Goal: Task Accomplishment & Management: Complete application form

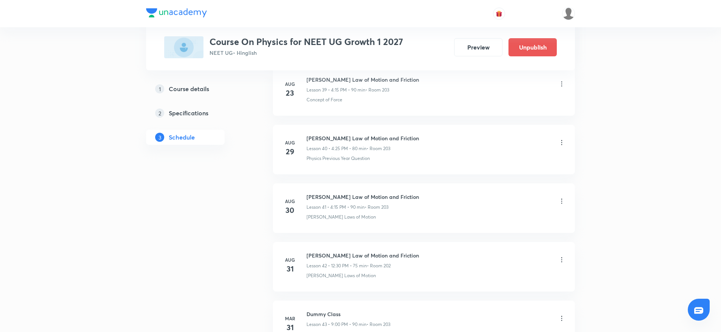
scroll to position [2790, 0]
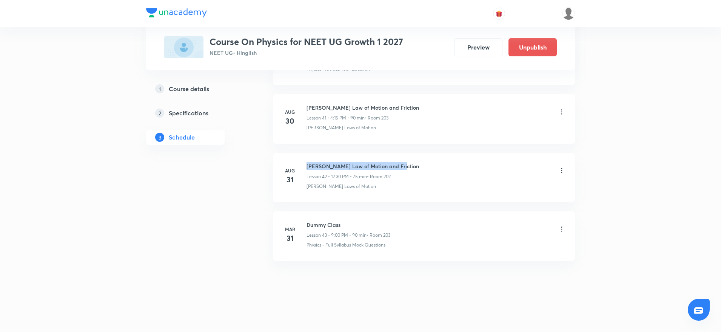
drag, startPoint x: 308, startPoint y: 163, endPoint x: 465, endPoint y: 163, distance: 156.7
click at [465, 163] on div "Newton's Law of Motion and Friction Lesson 42 • 12:30 PM • 75 min • Room 202" at bounding box center [436, 171] width 259 height 18
copy h6 "Newton's Law of Motion and Friction"
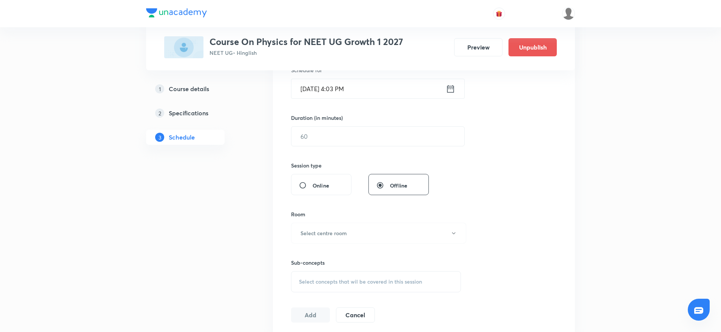
scroll to position [0, 0]
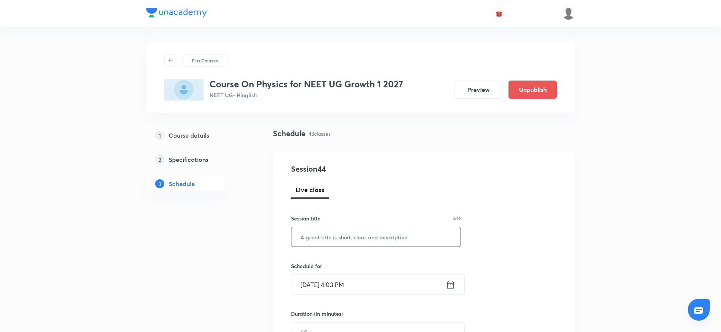
click at [362, 236] on input "text" at bounding box center [375, 236] width 169 height 19
paste input "Newton's Law of Motion and Friction"
click at [301, 234] on input "Newton's Law of Motion and Friction" at bounding box center [375, 236] width 169 height 19
type input "Newton's Law of Motion and Friction"
drag, startPoint x: 440, startPoint y: 235, endPoint x: 181, endPoint y: 239, distance: 259.4
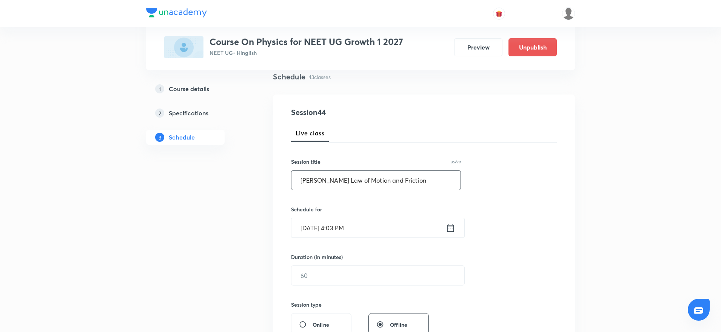
scroll to position [71, 0]
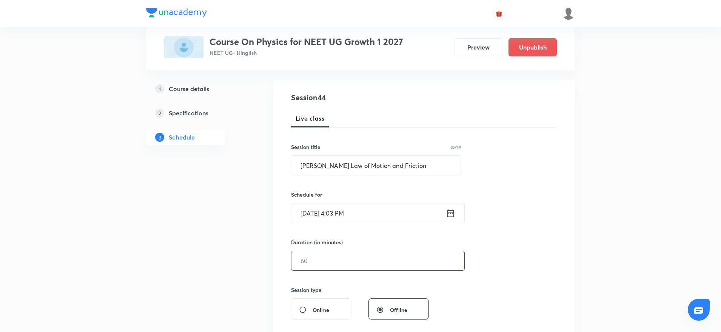
click at [403, 262] on input "text" at bounding box center [377, 260] width 173 height 19
type input "90"
click at [352, 209] on input "Sept 3, 2025, 4:03 PM" at bounding box center [368, 212] width 154 height 19
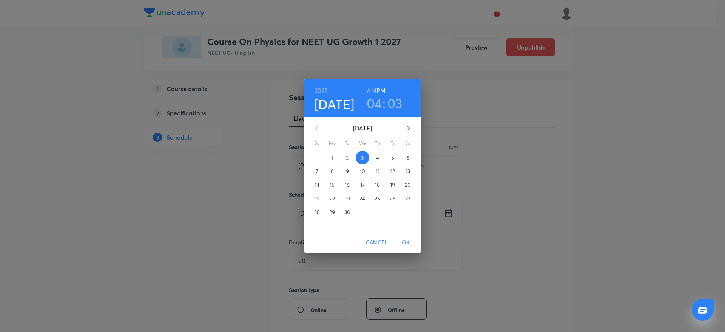
click at [396, 103] on h3 "03" at bounding box center [394, 103] width 15 height 16
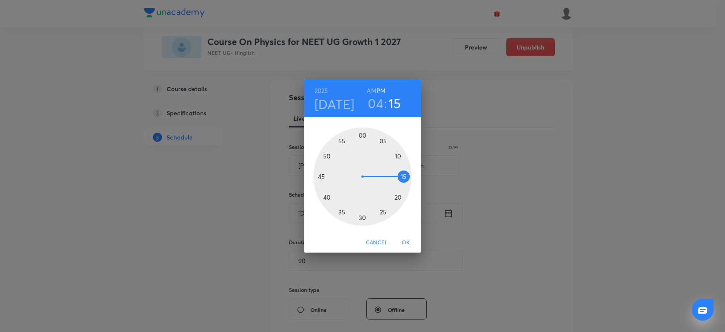
drag, startPoint x: 373, startPoint y: 135, endPoint x: 410, endPoint y: 176, distance: 55.3
click at [410, 176] on div at bounding box center [362, 176] width 98 height 98
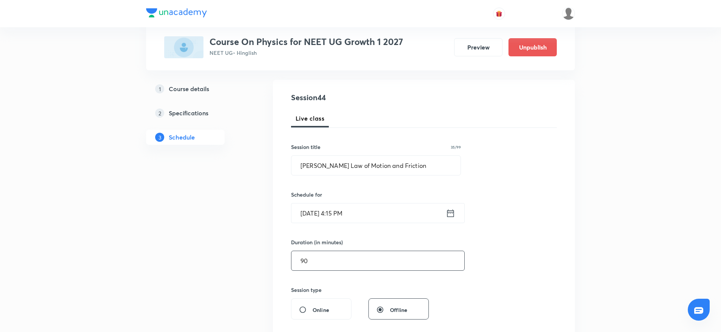
click at [374, 264] on input "90" at bounding box center [377, 260] width 173 height 19
click at [517, 221] on div "Session 44 Live class Session title 35/99 Newton's Law of Motion and Friction ​…" at bounding box center [424, 269] width 266 height 355
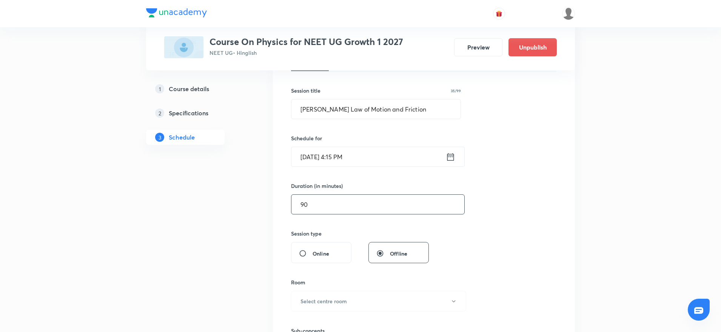
click at [383, 213] on input "90" at bounding box center [377, 203] width 173 height 19
click at [362, 300] on button "Select centre room" at bounding box center [378, 300] width 175 height 21
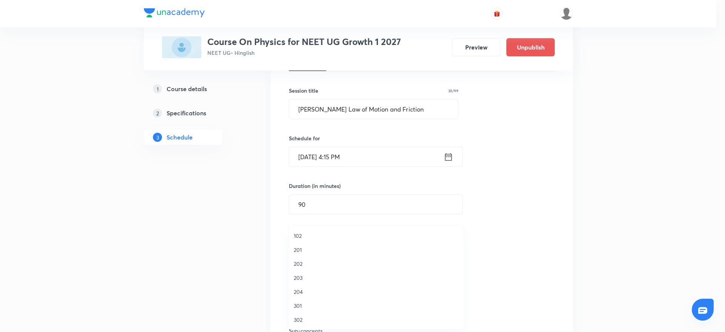
click at [309, 276] on span "203" at bounding box center [376, 277] width 165 height 8
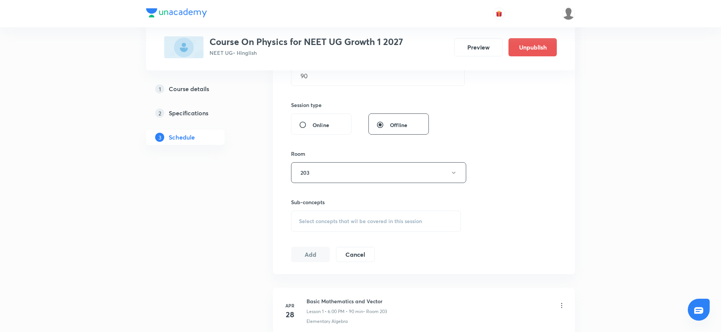
scroll to position [263, 0]
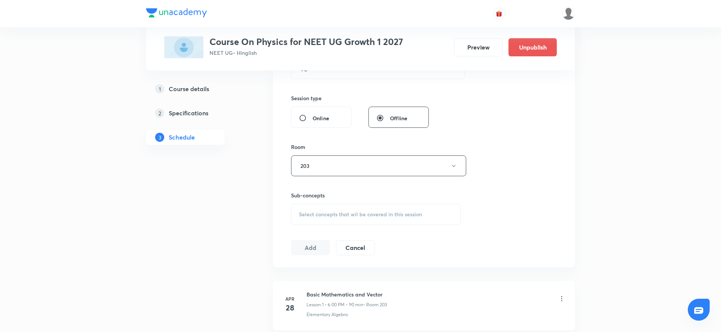
click at [410, 225] on div "Session 44 Live class Session title 35/99 Newton's Law of Motion and Friction ​…" at bounding box center [424, 77] width 266 height 355
click at [412, 220] on div "Select concepts that wil be covered in this session" at bounding box center [376, 214] width 170 height 21
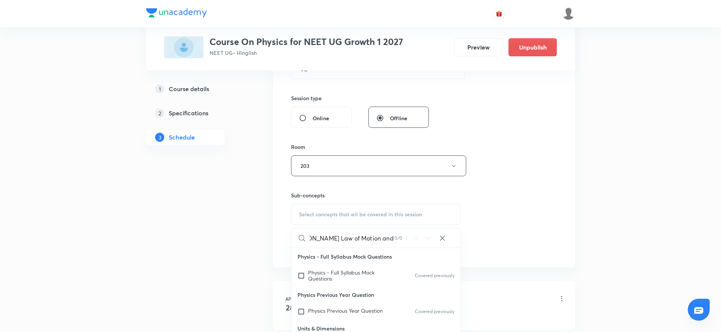
scroll to position [380, 0]
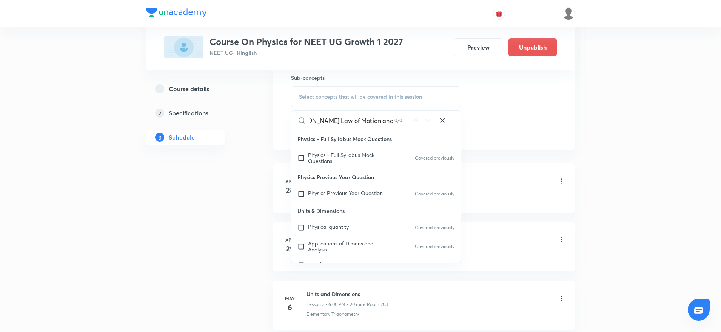
drag, startPoint x: 340, startPoint y: 116, endPoint x: 388, endPoint y: 119, distance: 48.4
click at [388, 119] on input "Newton's Law of Motion and Friction" at bounding box center [352, 120] width 85 height 19
type input "Newton's Law of Motion and Friction"
click at [444, 121] on icon at bounding box center [443, 121] width 8 height 8
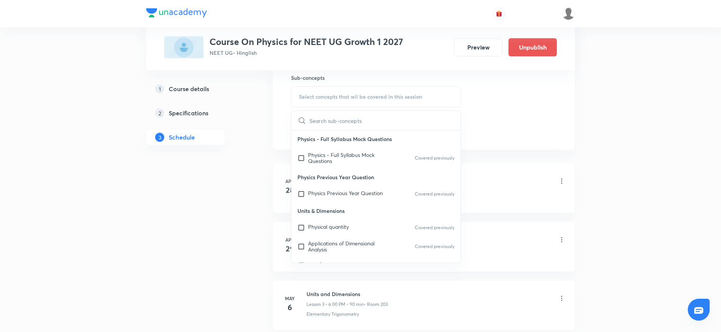
click at [381, 120] on input "text" at bounding box center [385, 120] width 151 height 19
paste input "Newton's Law of Motion and Friction"
drag, startPoint x: 359, startPoint y: 121, endPoint x: 407, endPoint y: 124, distance: 48.0
click at [407, 124] on div "Newton's Law of Motion and Friction 0 / 0 ​" at bounding box center [375, 120] width 169 height 19
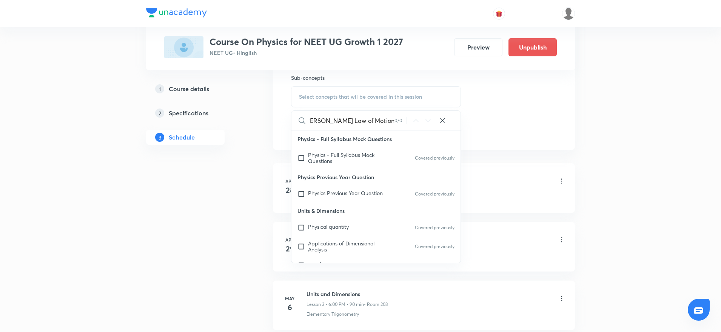
scroll to position [0, 0]
drag, startPoint x: 335, startPoint y: 117, endPoint x: 393, endPoint y: 123, distance: 58.4
click at [393, 123] on input "Newton's Law of Motion" at bounding box center [352, 120] width 85 height 19
type input "Newton's"
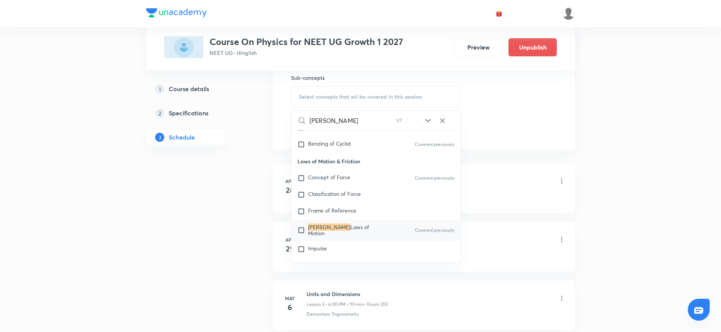
scroll to position [1551, 0]
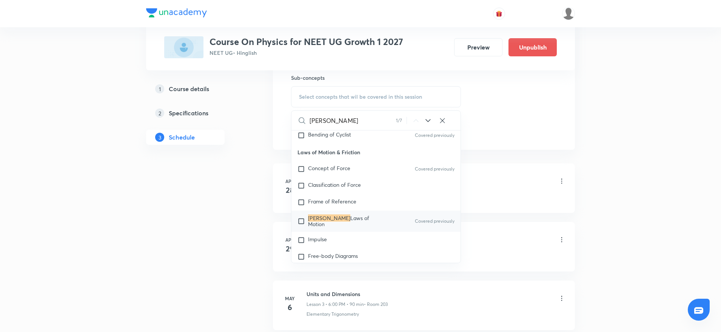
click at [364, 224] on span "Laws of Motion" at bounding box center [338, 220] width 61 height 13
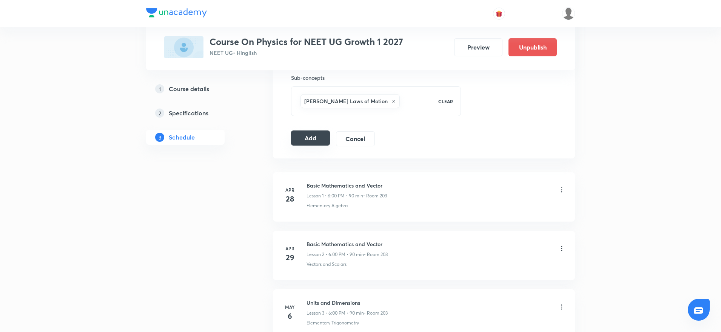
click at [320, 140] on button "Add" at bounding box center [310, 137] width 39 height 15
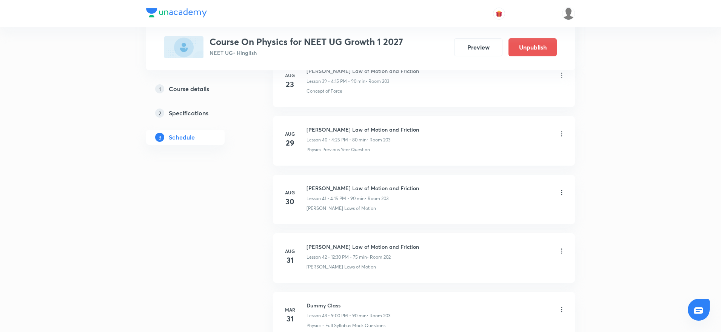
scroll to position [2502, 0]
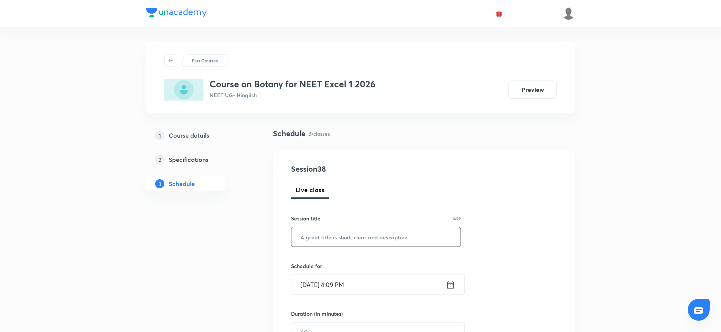
click at [362, 245] on input "text" at bounding box center [375, 236] width 169 height 19
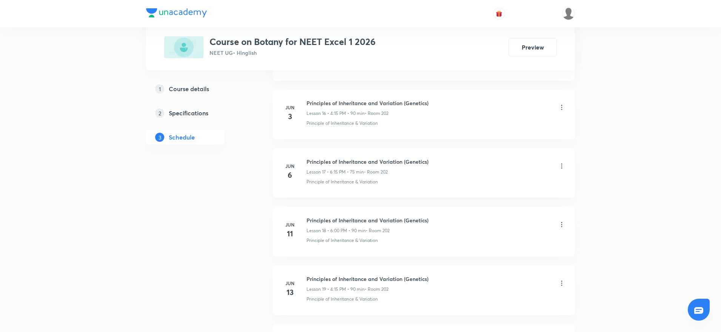
scroll to position [2439, 0]
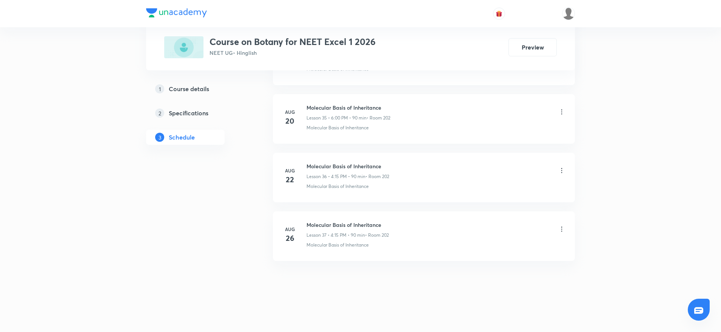
click at [308, 222] on h6 "Molecular Basis of Inheritance" at bounding box center [348, 224] width 82 height 8
drag, startPoint x: 307, startPoint y: 219, endPoint x: 459, endPoint y: 219, distance: 152.5
click at [459, 219] on li "Aug 26 Molecular Basis of Inheritance Lesson 37 • 4:15 PM • 90 min • Room 202 M…" at bounding box center [424, 235] width 302 height 49
copy h6 "Molecular Basis of Inheritance"
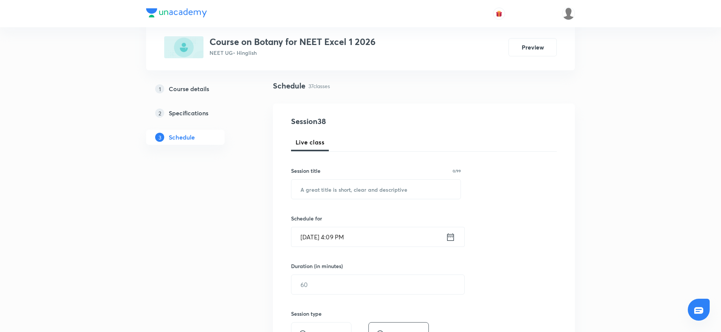
scroll to position [0, 0]
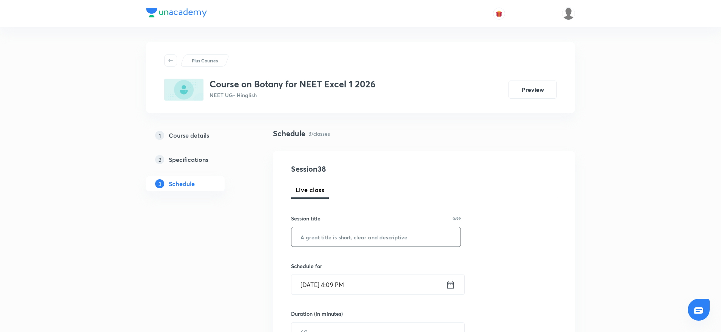
click at [311, 241] on input "text" at bounding box center [375, 236] width 169 height 19
paste input "Molecular Basis of Inheritance"
type input "Molecular Basis of Inheritance"
click at [346, 281] on input "Sept 3, 2025, 4:09 PM" at bounding box center [368, 283] width 154 height 19
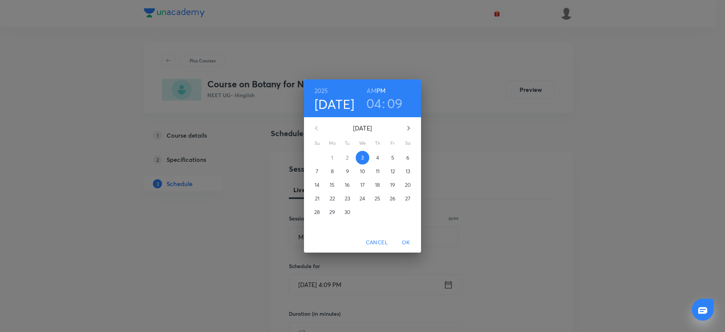
click at [392, 104] on h3 "09" at bounding box center [395, 103] width 16 height 16
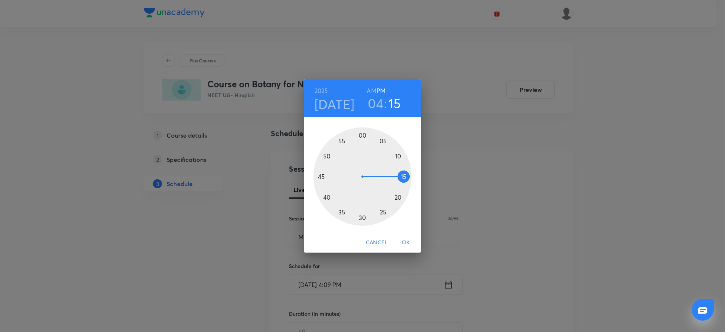
drag, startPoint x: 398, startPoint y: 151, endPoint x: 408, endPoint y: 175, distance: 25.6
click at [408, 175] on div at bounding box center [362, 176] width 98 height 98
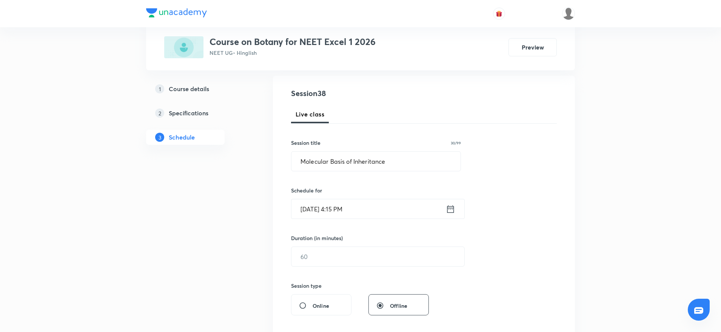
scroll to position [88, 0]
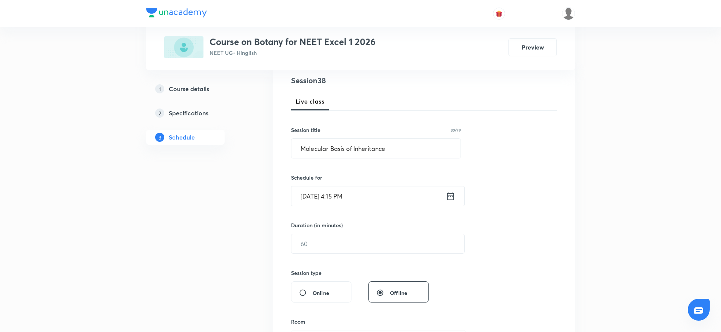
click at [426, 232] on div "Duration (in minutes) ​" at bounding box center [360, 237] width 138 height 32
click at [423, 244] on input "text" at bounding box center [377, 243] width 173 height 19
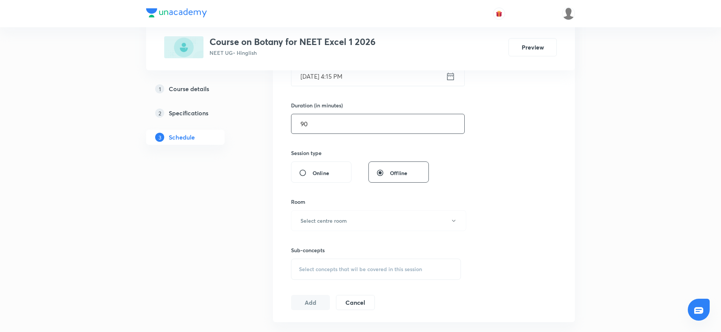
scroll to position [211, 0]
type input "90"
click at [370, 219] on button "Select centre room" at bounding box center [378, 217] width 175 height 21
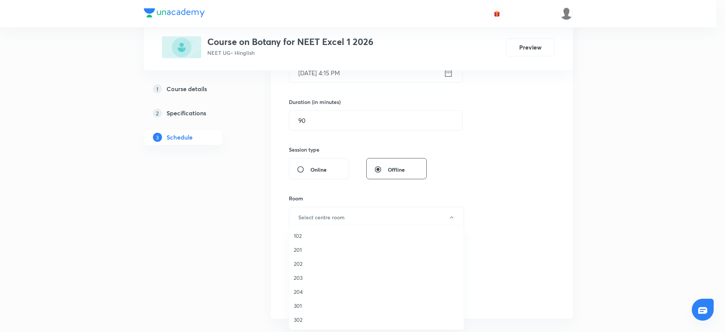
click at [301, 265] on span "202" at bounding box center [376, 263] width 165 height 8
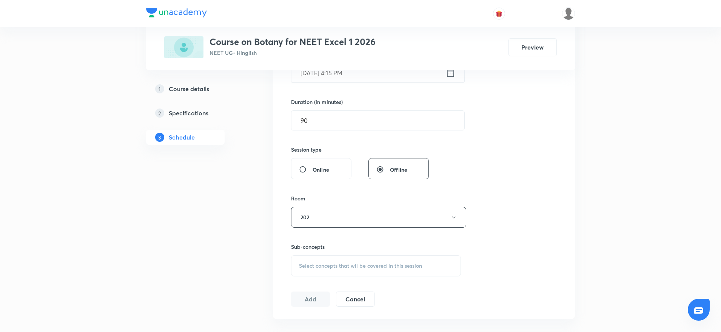
click at [339, 269] on div "Select concepts that wil be covered in this session" at bounding box center [376, 265] width 170 height 21
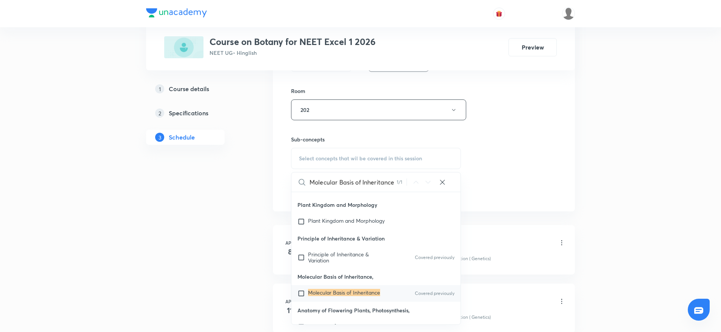
scroll to position [134, 0]
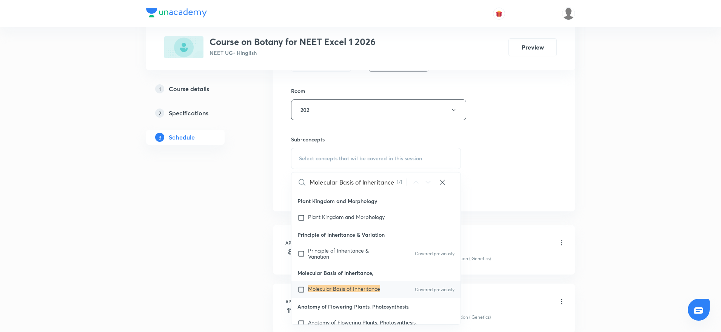
type input "Molecular Basis of Inheritance"
drag, startPoint x: 341, startPoint y: 285, endPoint x: 355, endPoint y: 273, distance: 18.8
click at [342, 286] on mark "Molecular Basis of Inheritance" at bounding box center [344, 288] width 72 height 7
checkbox input "true"
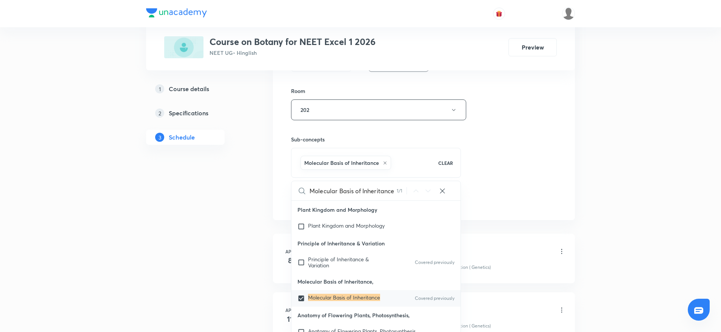
click at [519, 169] on div "Session 38 Live class Session title 30/99 Molecular Basis of Inheritance ​ Sche…" at bounding box center [424, 25] width 266 height 363
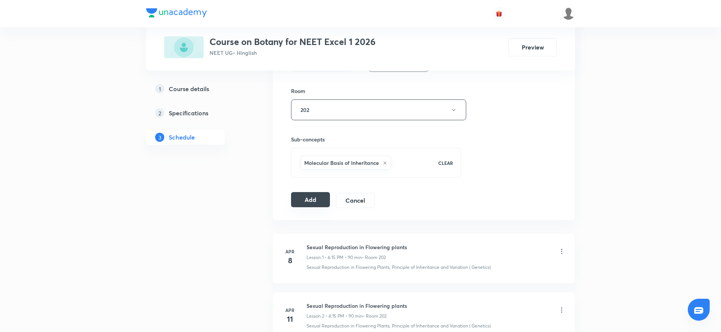
click at [312, 202] on button "Add" at bounding box center [310, 199] width 39 height 15
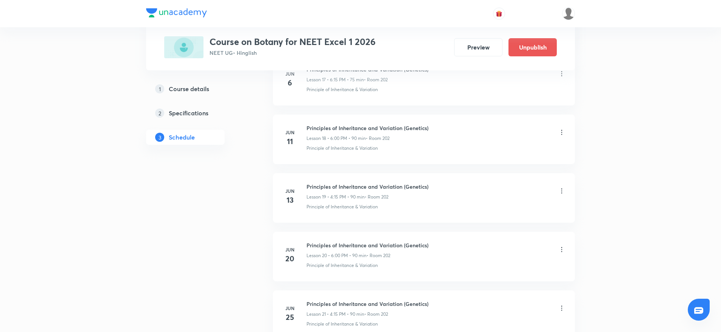
scroll to position [2151, 0]
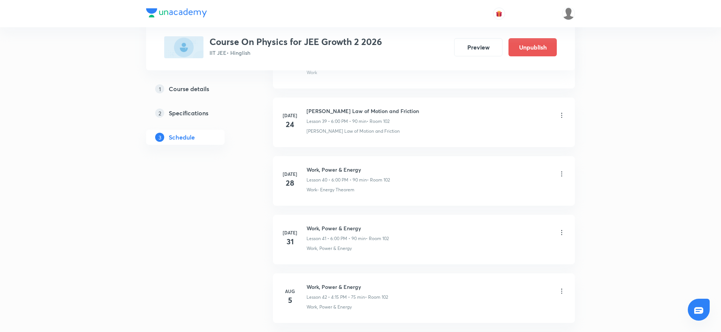
scroll to position [3375, 0]
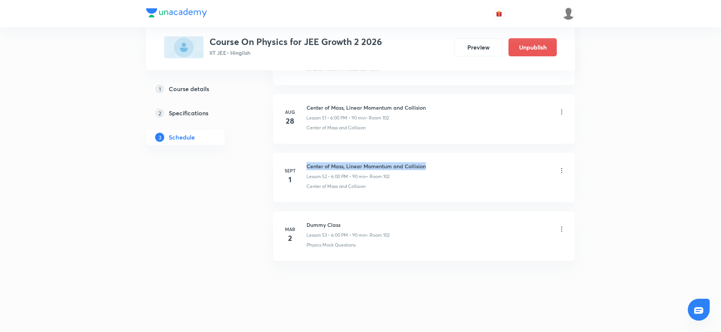
drag, startPoint x: 307, startPoint y: 163, endPoint x: 470, endPoint y: 163, distance: 163.5
click at [470, 163] on div "Center of Mass, Linear Momentum and Collision Lesson 52 • 6:00 PM • 90 min • Ro…" at bounding box center [436, 171] width 259 height 18
copy h6 "Center of Mass, Linear Momentum and Collision"
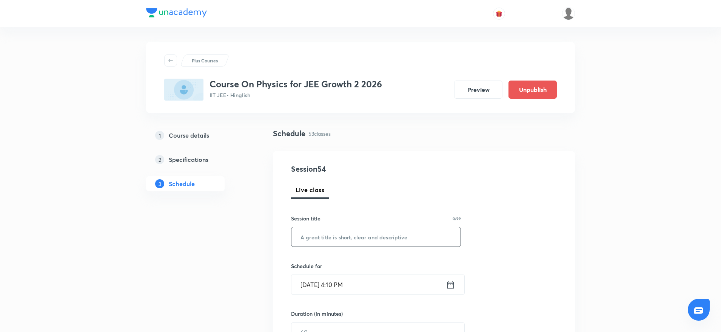
click at [338, 240] on input "text" at bounding box center [375, 236] width 169 height 19
paste input "Center of Mass, Linear Momentum and Collision"
type input "Center of Mass, Linear Momentum and Collision"
click at [344, 285] on input "Sept 3, 2025, 4:10 PM" at bounding box center [368, 283] width 154 height 19
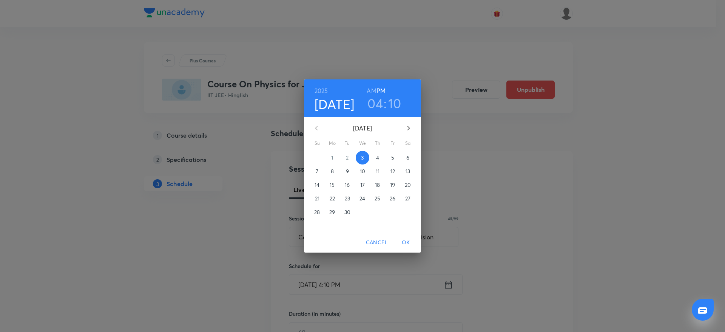
click at [393, 101] on h3 "10" at bounding box center [394, 103] width 13 height 16
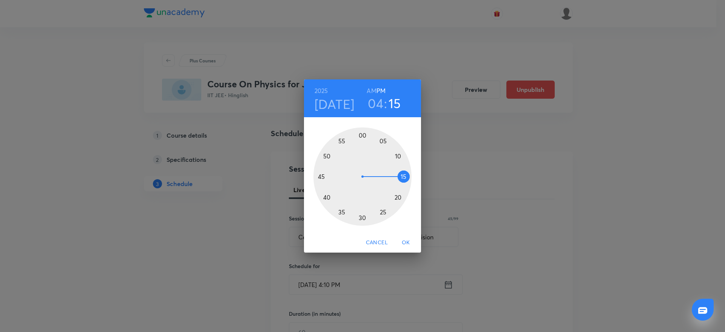
drag, startPoint x: 398, startPoint y: 156, endPoint x: 404, endPoint y: 175, distance: 19.9
click at [404, 175] on div at bounding box center [362, 176] width 98 height 98
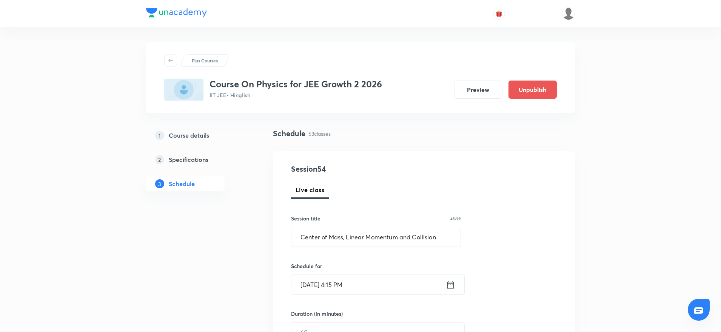
scroll to position [211, 0]
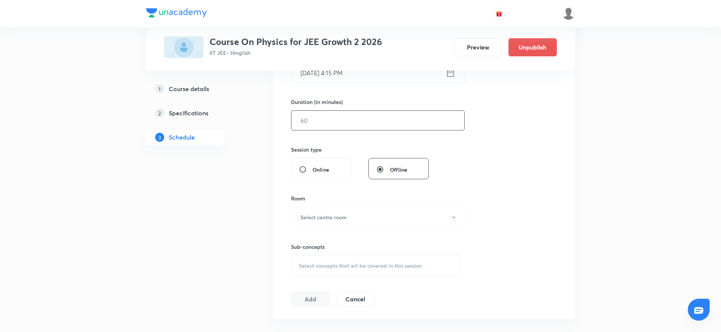
click at [382, 128] on input "text" at bounding box center [377, 120] width 173 height 19
type input "90"
click at [347, 219] on h6 "Select centre room" at bounding box center [324, 217] width 46 height 8
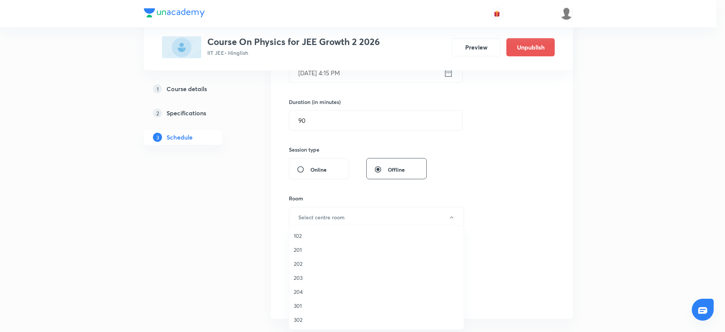
click at [322, 234] on span "102" at bounding box center [376, 235] width 165 height 8
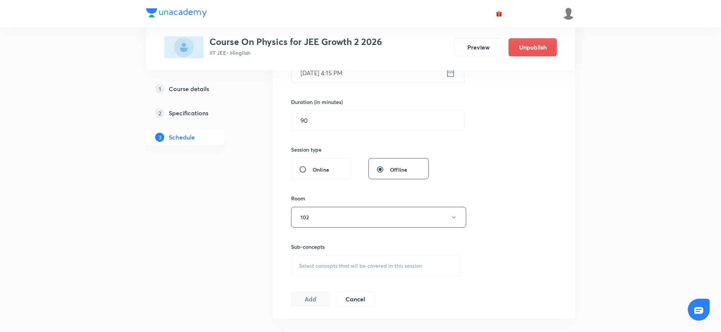
click at [332, 253] on div "Sub-concepts Select concepts that wil be covered in this session" at bounding box center [376, 259] width 170 height 34
click at [335, 264] on span "Select concepts that wil be covered in this session" at bounding box center [360, 265] width 123 height 6
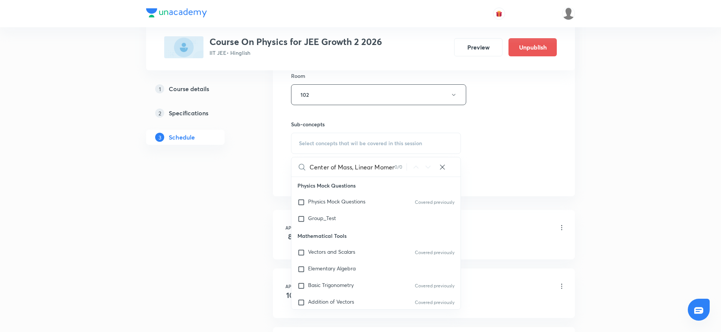
scroll to position [0, 51]
drag, startPoint x: 321, startPoint y: 167, endPoint x: 444, endPoint y: 168, distance: 122.7
click at [444, 168] on div "Center of Mass, Linear Momentum and Collision 0 / 0 ​" at bounding box center [375, 166] width 169 height 19
drag, startPoint x: 353, startPoint y: 165, endPoint x: 412, endPoint y: 157, distance: 59.1
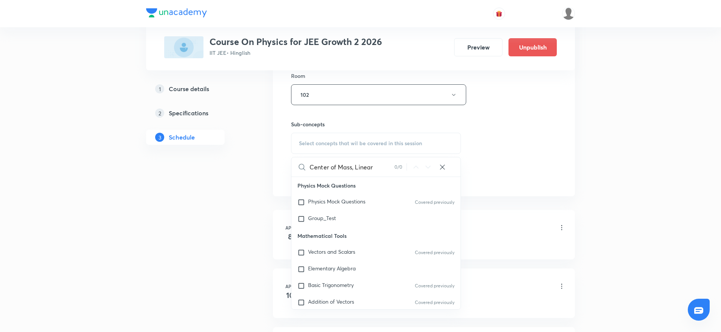
click at [412, 157] on div "Center of Mass, Linear 0 / 0 ​" at bounding box center [375, 166] width 169 height 19
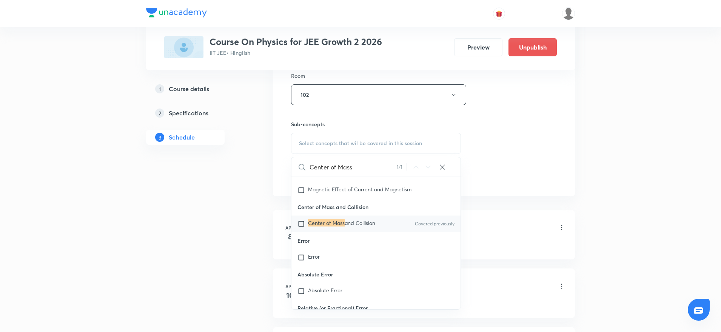
scroll to position [19188, 0]
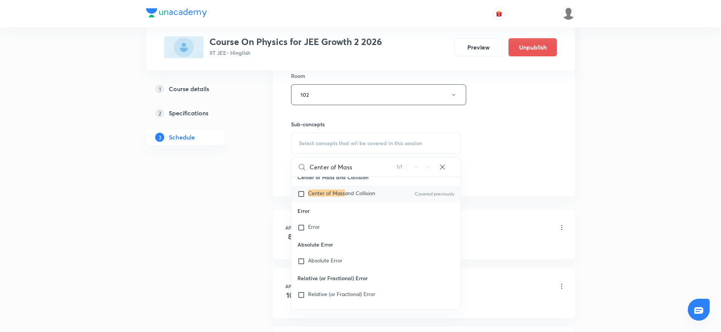
type input "Center of Mass"
click at [347, 196] on span "and Collision" at bounding box center [360, 192] width 31 height 7
checkbox input "true"
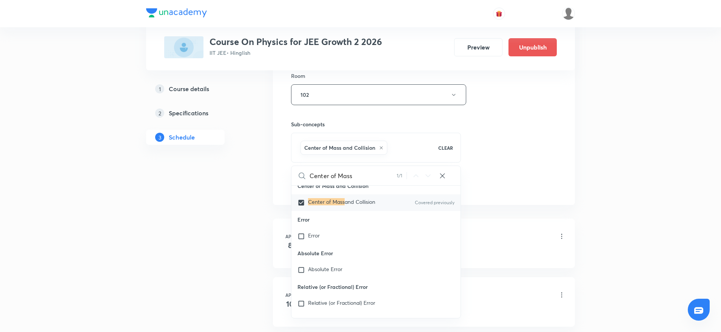
click at [512, 162] on div "Session 54 Live class Session title 45/99 Center of Mass, Linear Momentum and C…" at bounding box center [424, 10] width 266 height 363
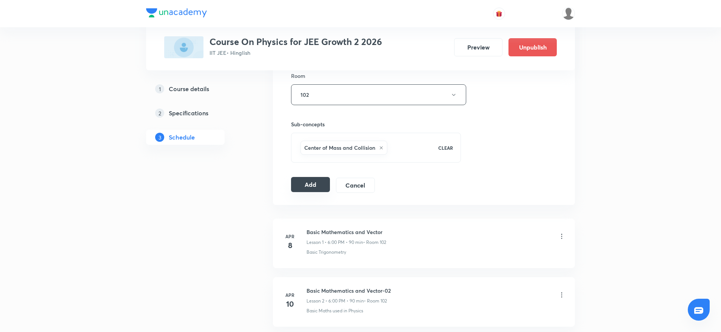
click at [322, 183] on button "Add" at bounding box center [310, 184] width 39 height 15
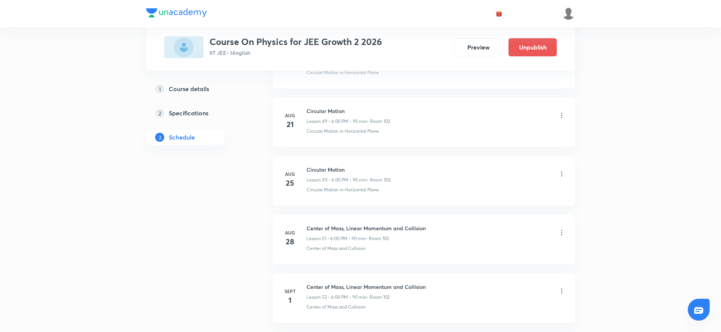
scroll to position [3087, 0]
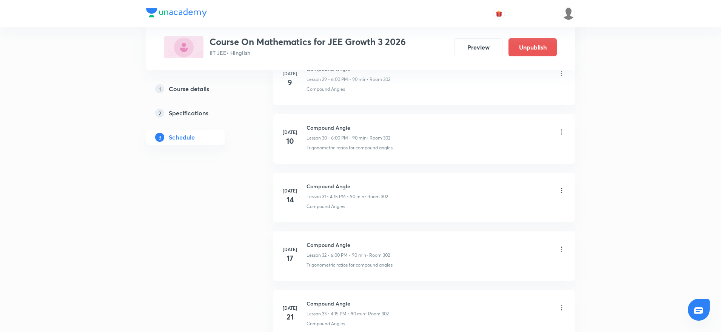
scroll to position [3200, 0]
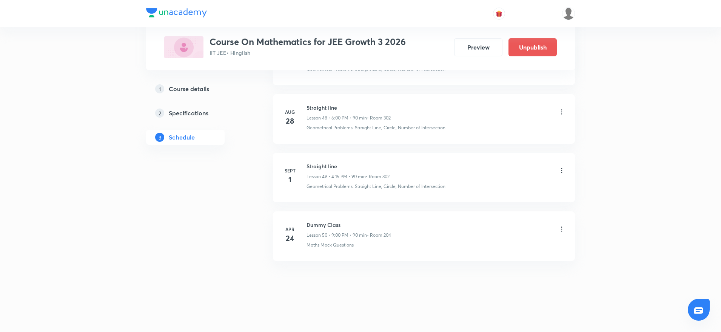
click at [310, 162] on h6 "Straight line" at bounding box center [348, 166] width 83 height 8
drag, startPoint x: 307, startPoint y: 156, endPoint x: 375, endPoint y: 171, distance: 69.0
click at [375, 171] on li "[DATE] Straight line Lesson 49 • 4:15 PM • 90 min • Room 302 Geometrical Proble…" at bounding box center [424, 177] width 302 height 49
click at [418, 140] on li "[DATE] Straight line Lesson 48 • 6:00 PM • 90 min • Room 302 Geometrical Proble…" at bounding box center [424, 118] width 302 height 49
drag, startPoint x: 307, startPoint y: 162, endPoint x: 392, endPoint y: 162, distance: 84.6
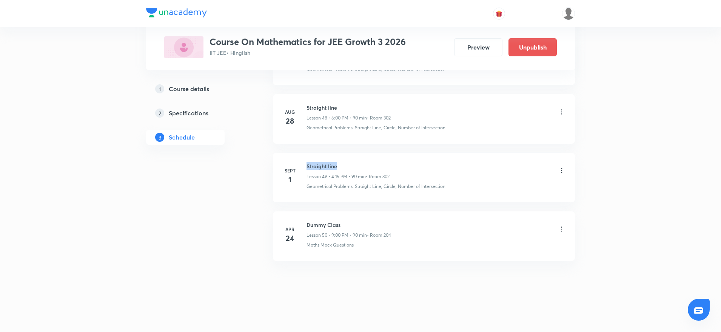
click at [392, 162] on div "[DATE] Straight line Lesson 49 • 4:15 PM • 90 min • Room 302 Geometrical Proble…" at bounding box center [423, 176] width 283 height 28
copy h6 "Straight line"
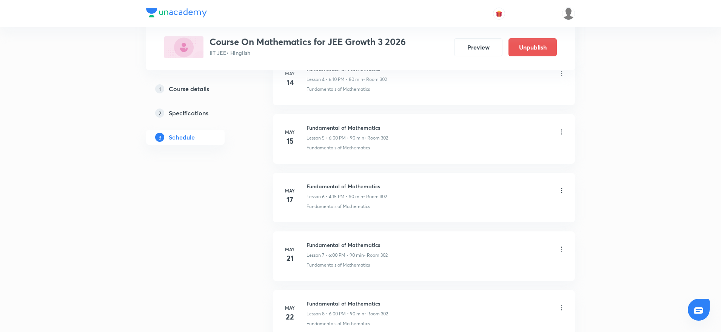
scroll to position [0, 0]
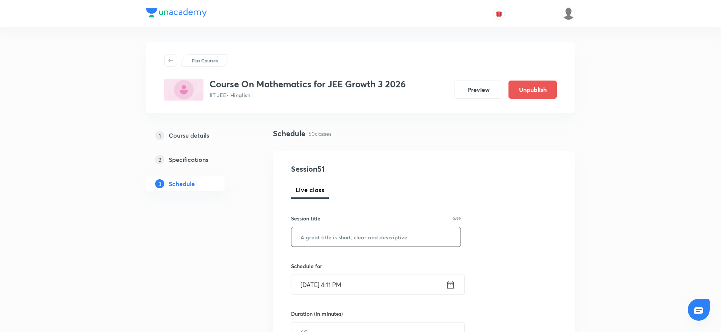
click at [347, 230] on input "text" at bounding box center [375, 236] width 169 height 19
paste input "Straight line"
type input "Straight line"
click at [350, 280] on input "[DATE] 4:11 PM" at bounding box center [368, 283] width 154 height 19
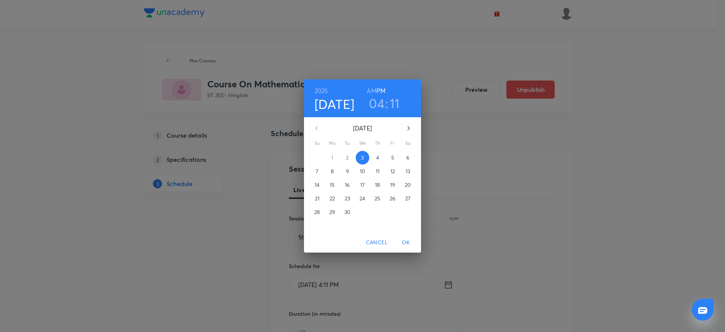
click at [391, 98] on h3 "11" at bounding box center [395, 103] width 10 height 16
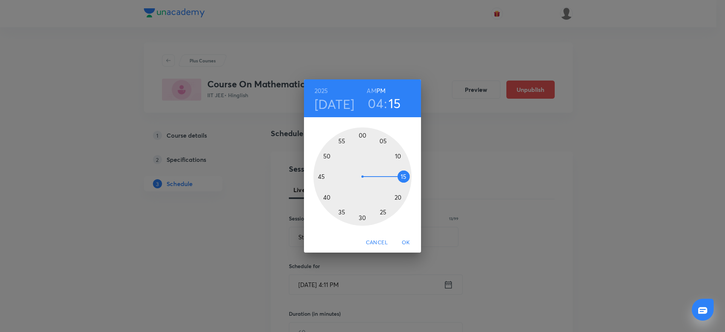
drag, startPoint x: 399, startPoint y: 160, endPoint x: 406, endPoint y: 175, distance: 16.9
click at [406, 175] on div at bounding box center [362, 176] width 98 height 98
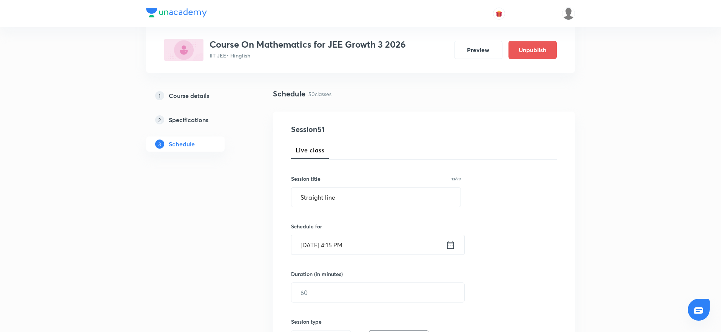
scroll to position [57, 0]
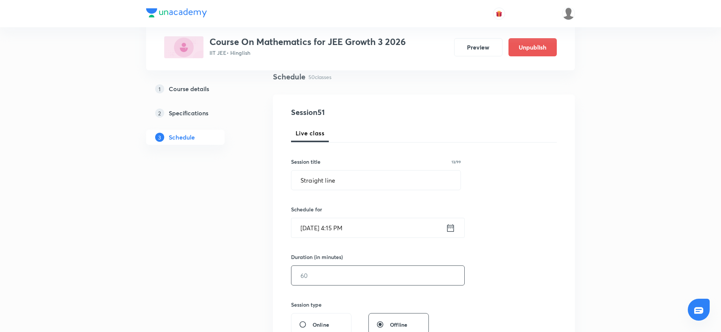
click at [347, 274] on input "text" at bounding box center [377, 274] width 173 height 19
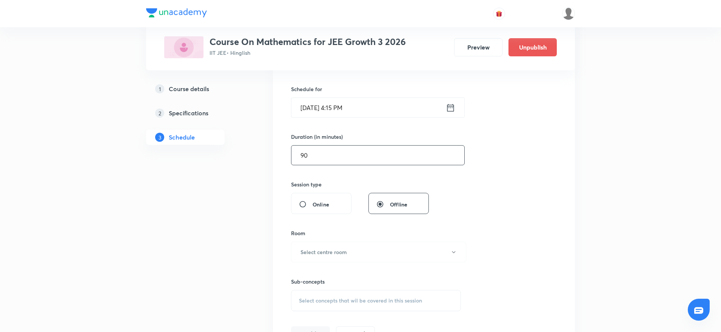
scroll to position [193, 0]
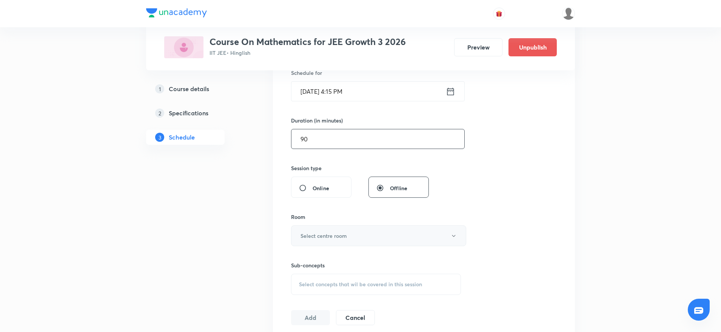
type input "90"
click at [392, 243] on button "Select centre room" at bounding box center [378, 235] width 175 height 21
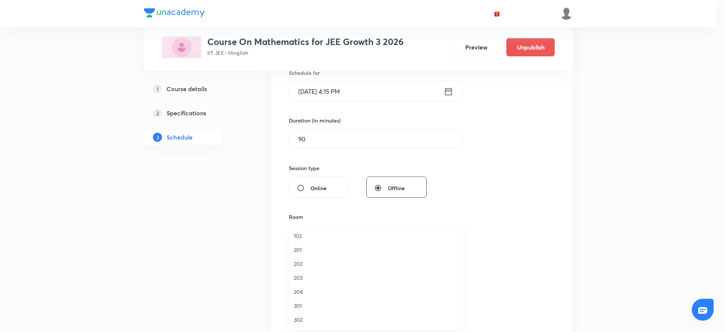
click at [305, 320] on span "302" at bounding box center [376, 319] width 165 height 8
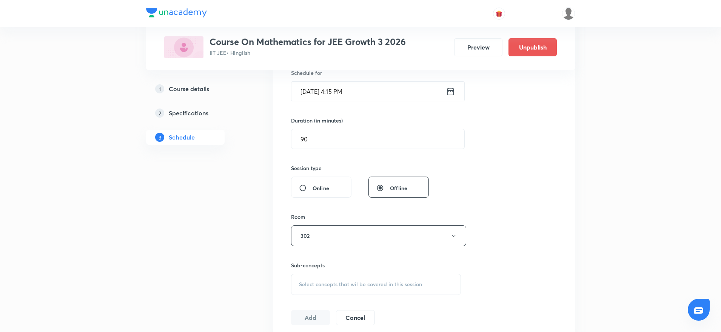
click at [349, 284] on span "Select concepts that wil be covered in this session" at bounding box center [360, 284] width 123 height 6
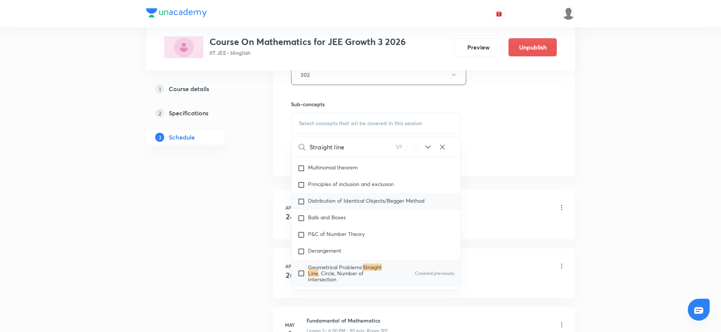
scroll to position [1598, 0]
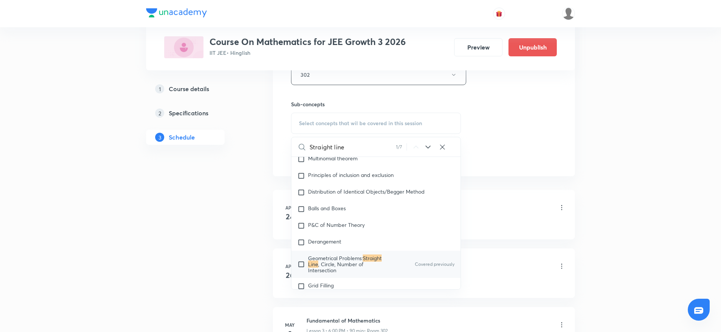
type input "Straight line"
click at [358, 254] on span "Geometrical Problems:" at bounding box center [335, 257] width 55 height 7
checkbox input "true"
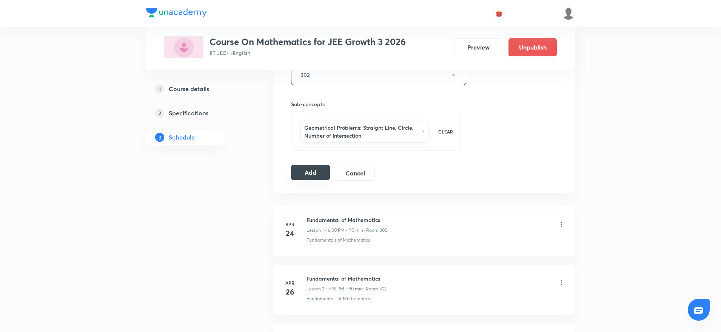
click at [309, 176] on button "Add" at bounding box center [310, 172] width 39 height 15
